Goal: Find specific page/section: Find specific page/section

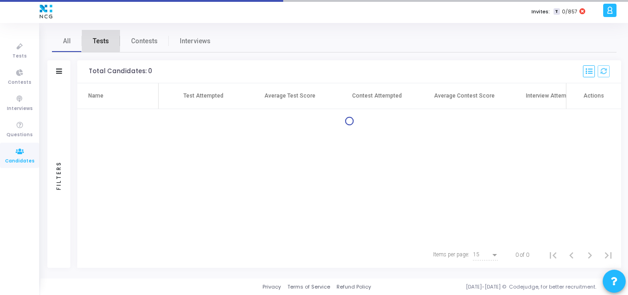
click at [100, 38] on span "Tests" at bounding box center [101, 41] width 16 height 10
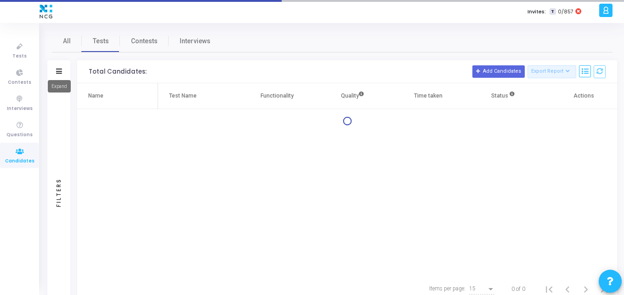
click at [57, 68] on icon at bounding box center [59, 70] width 6 height 5
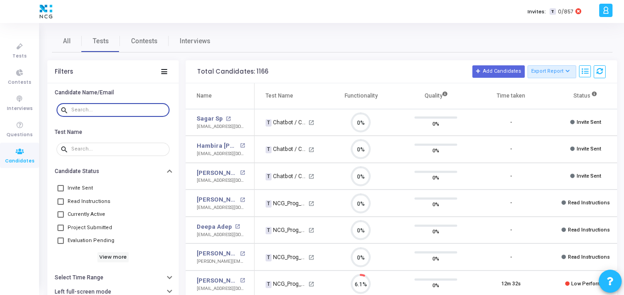
click at [79, 109] on input "text" at bounding box center [118, 110] width 95 height 6
paste input "[EMAIL_ADDRESS][DOMAIN_NAME]"
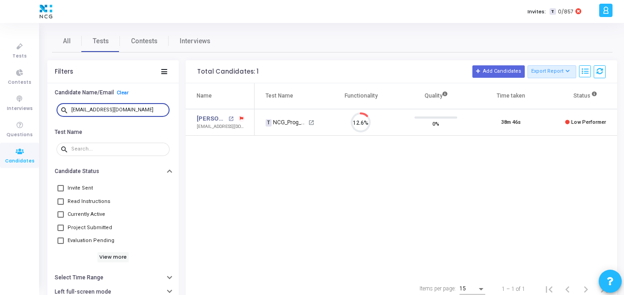
type input "[EMAIL_ADDRESS][DOMAIN_NAME]"
drag, startPoint x: 152, startPoint y: 107, endPoint x: 33, endPoint y: 100, distance: 119.2
click at [33, 100] on div "Tests Contests Interviews Questions Candidates Invites: T 0/857 K Kajal Setting…" at bounding box center [312, 147] width 624 height 295
